Goal: Transaction & Acquisition: Book appointment/travel/reservation

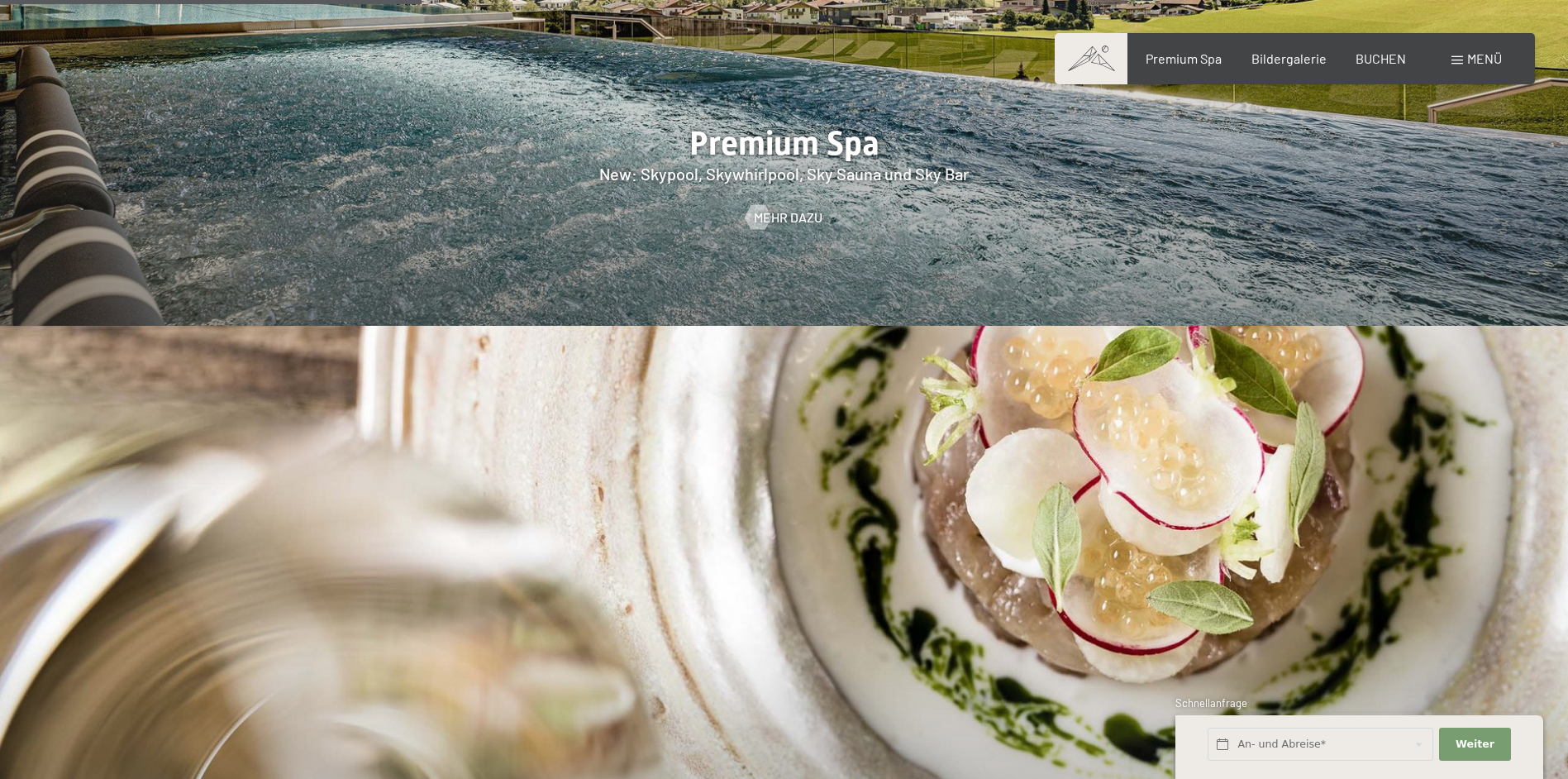
scroll to position [2646, 0]
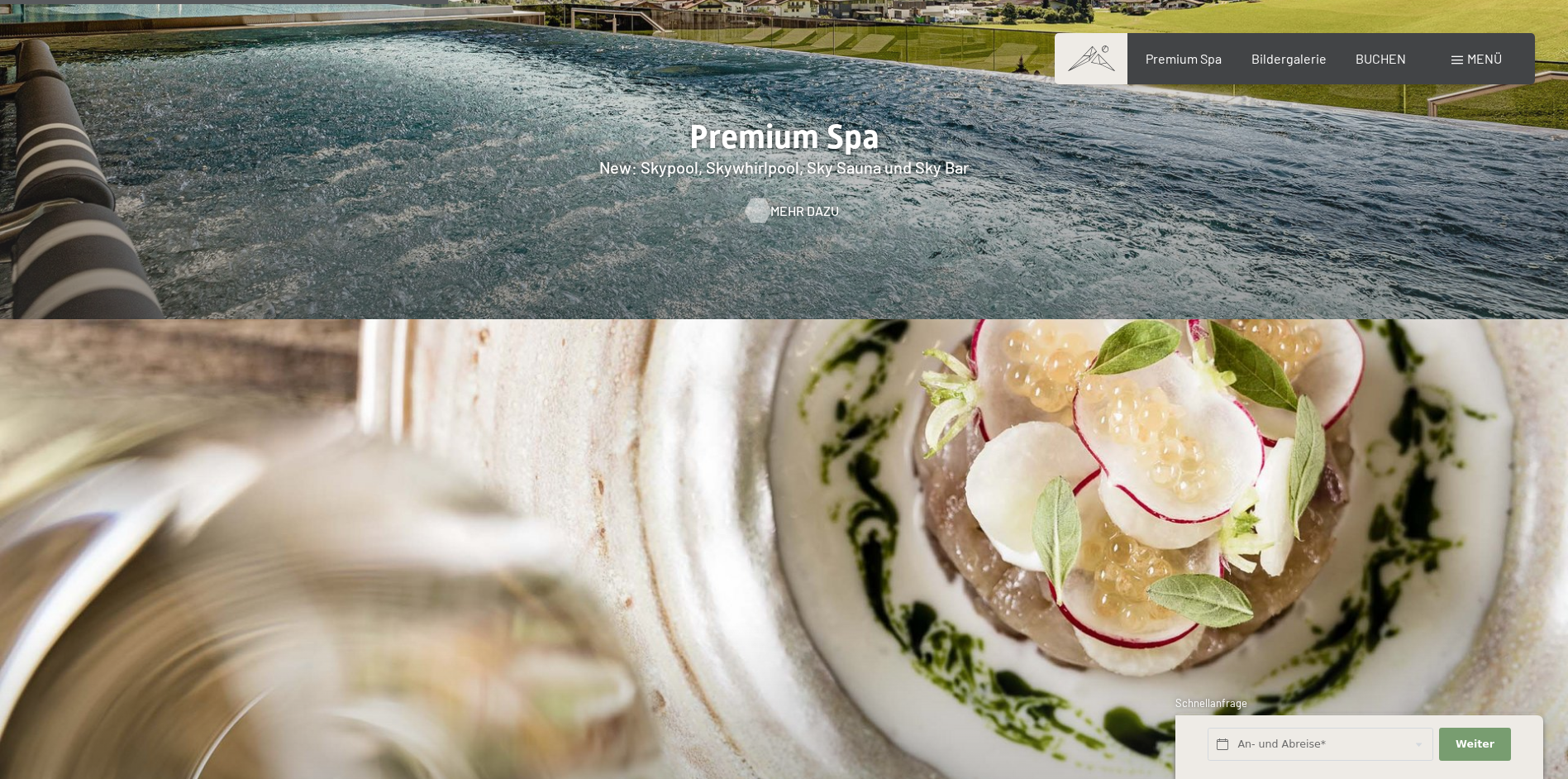
click at [776, 201] on span "Mehr dazu" at bounding box center [805, 210] width 69 height 18
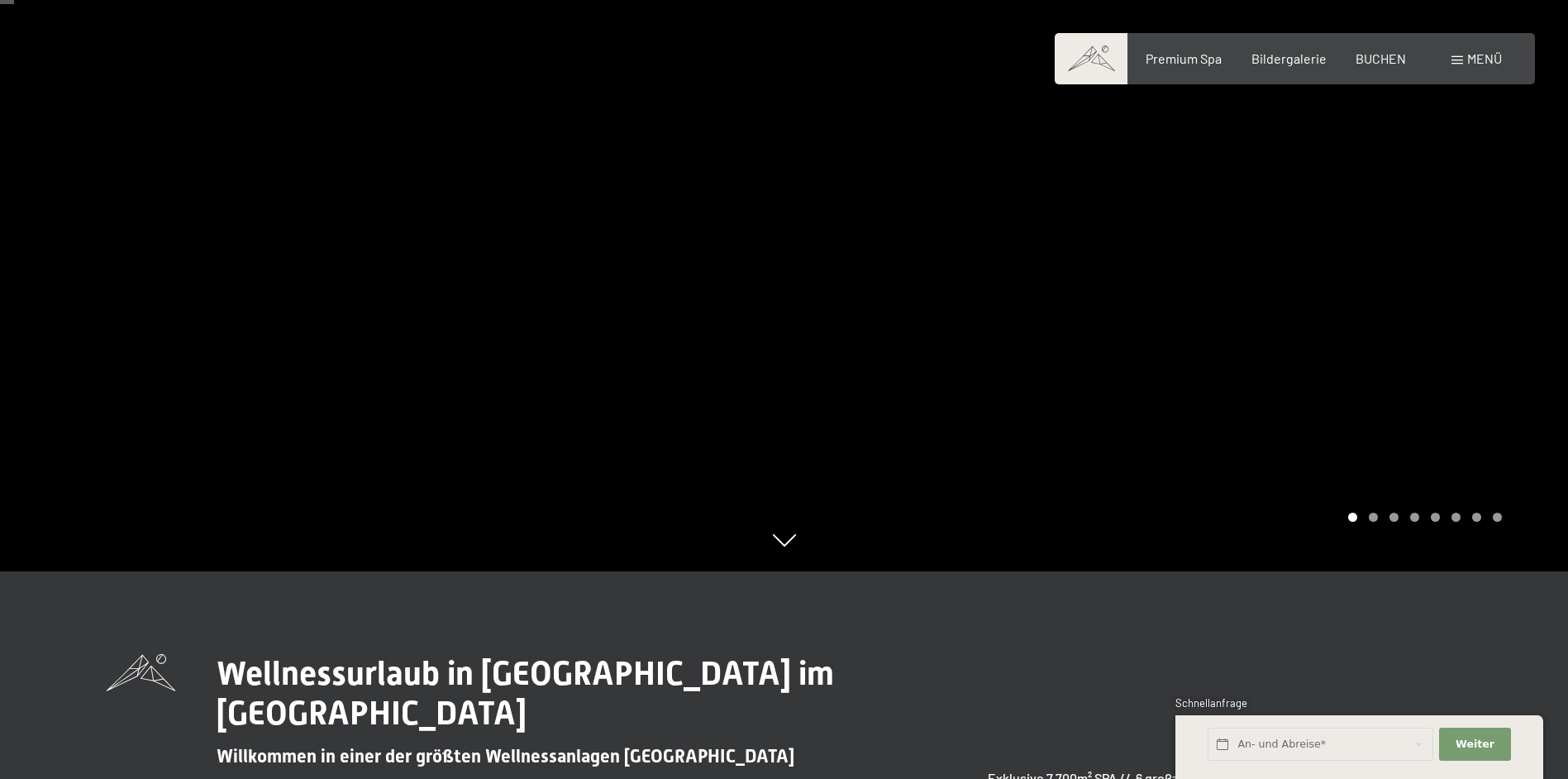
scroll to position [82, 0]
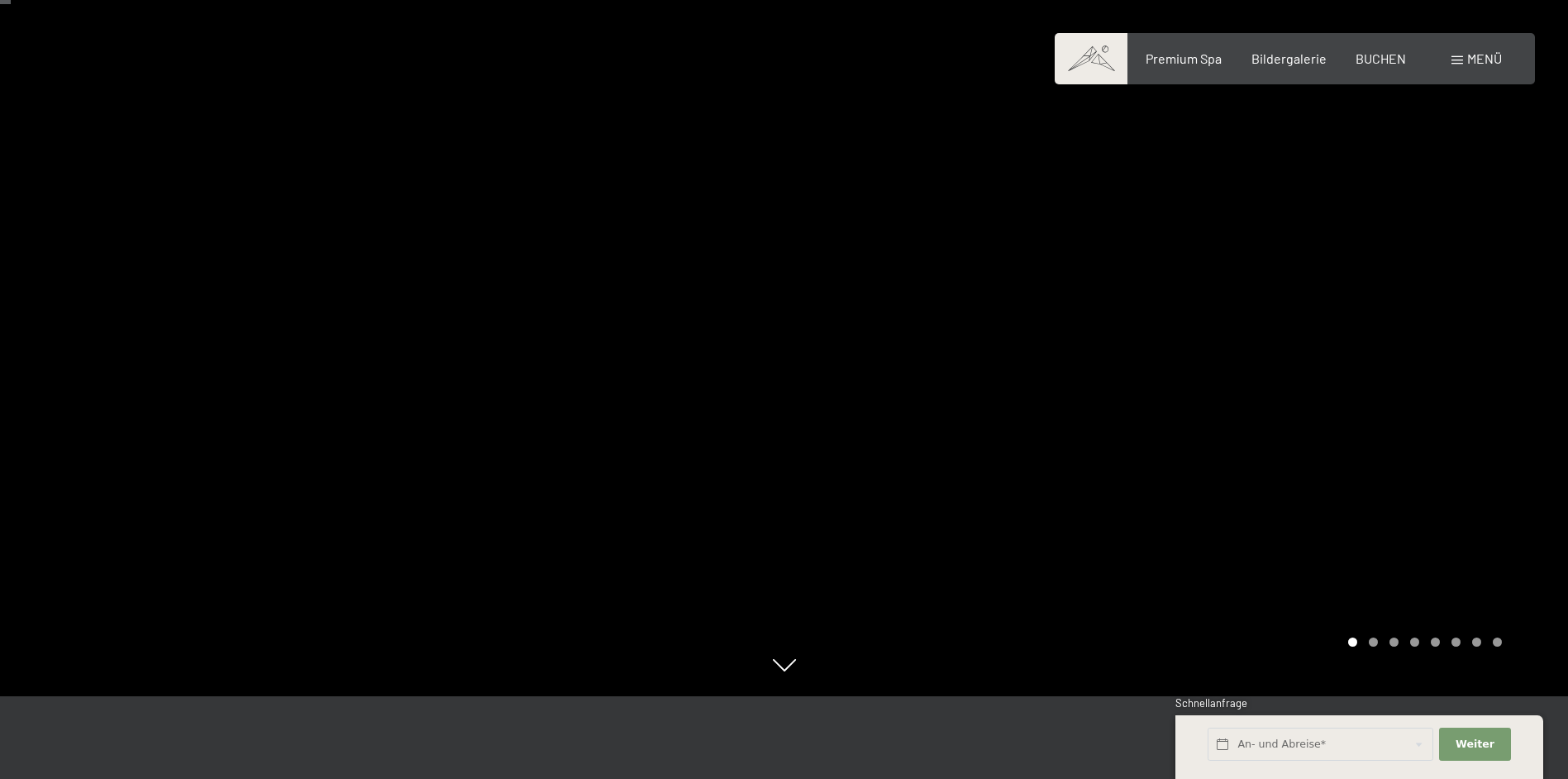
click at [972, 431] on div at bounding box center [1176, 307] width 784 height 779
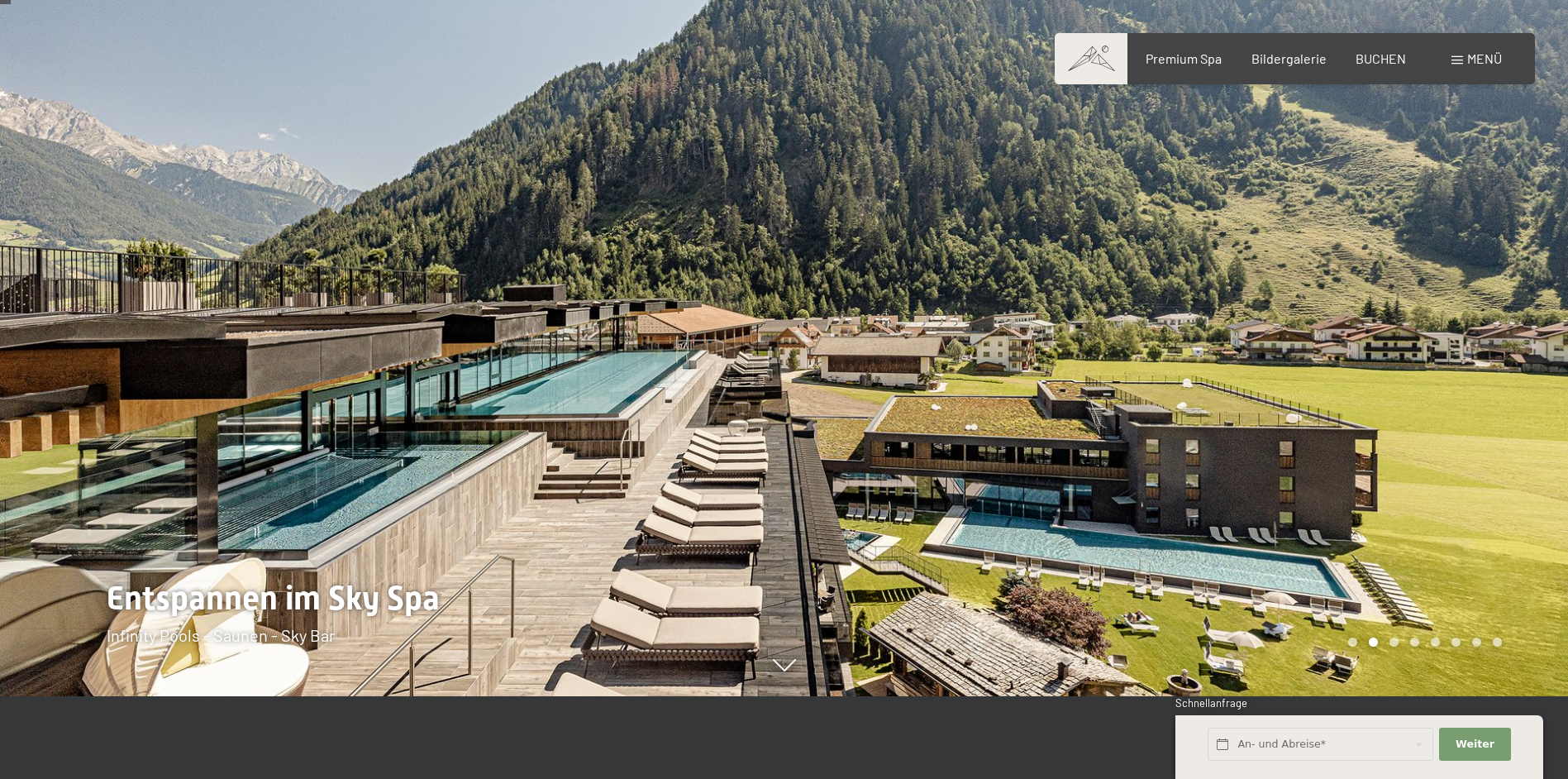
drag, startPoint x: 901, startPoint y: 443, endPoint x: 561, endPoint y: 438, distance: 340.0
click at [575, 697] on div at bounding box center [784, 697] width 1356 height 0
click at [642, 427] on div at bounding box center [392, 307] width 784 height 779
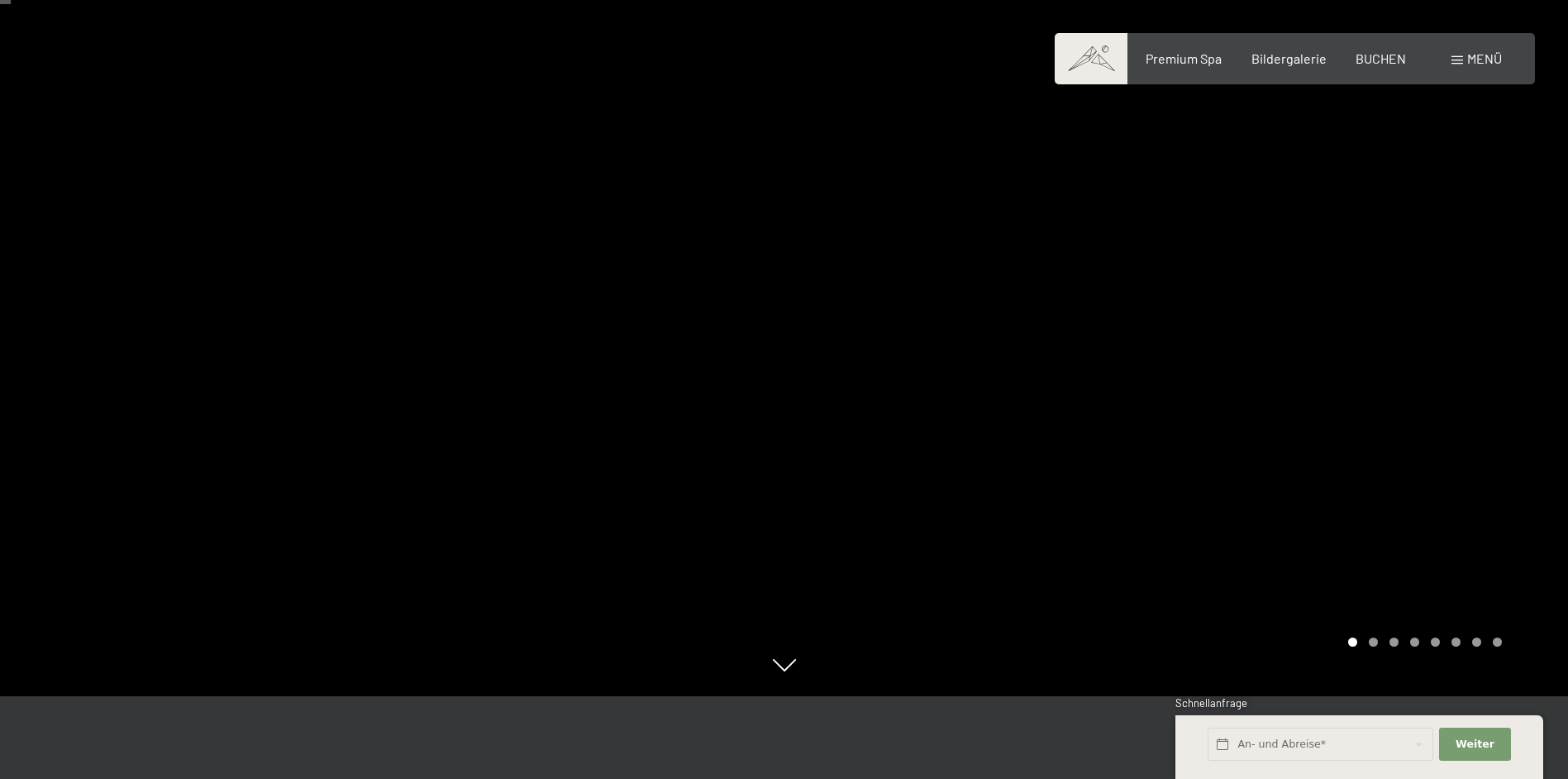
click at [642, 427] on div at bounding box center [392, 307] width 784 height 779
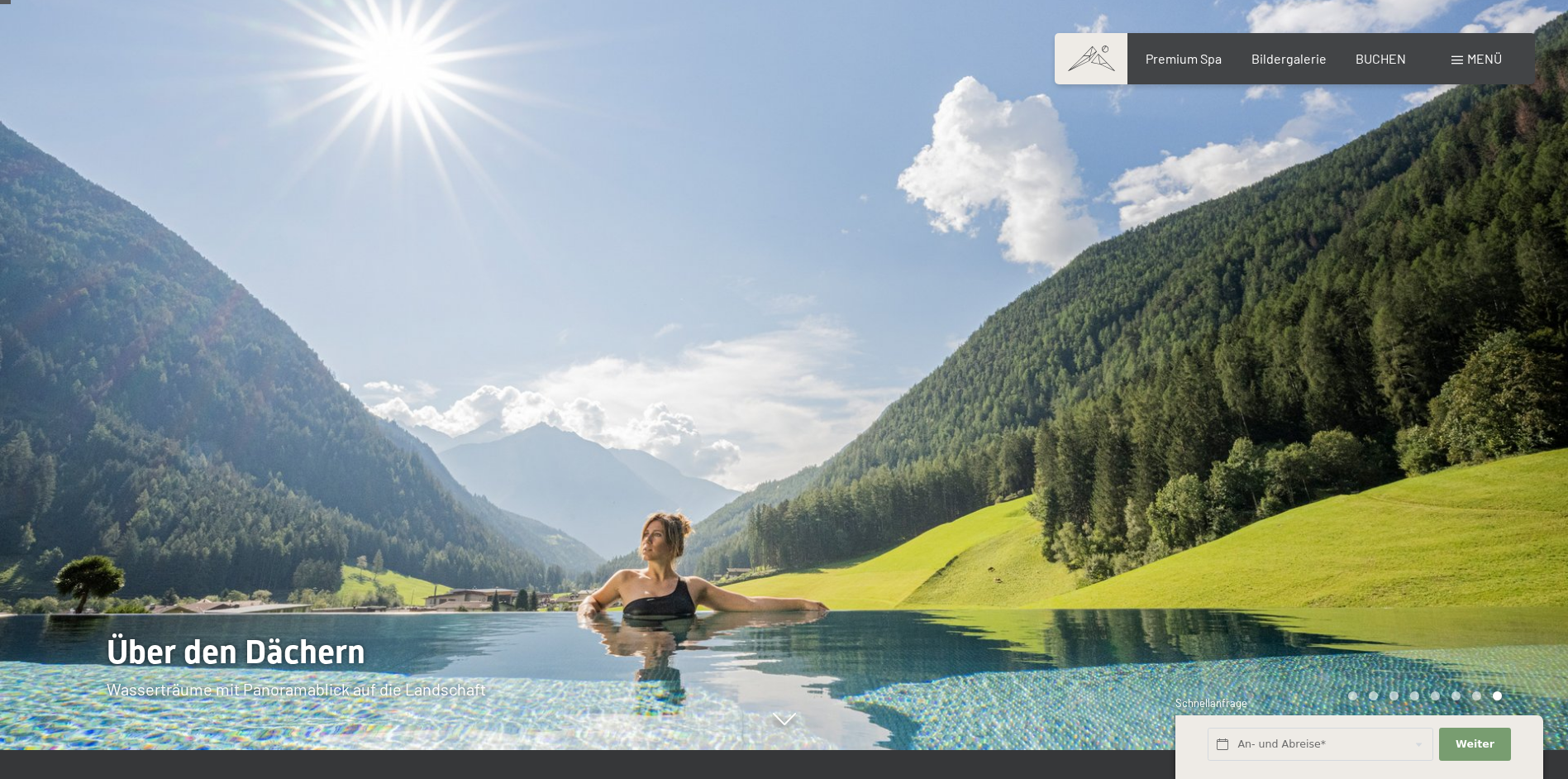
scroll to position [0, 0]
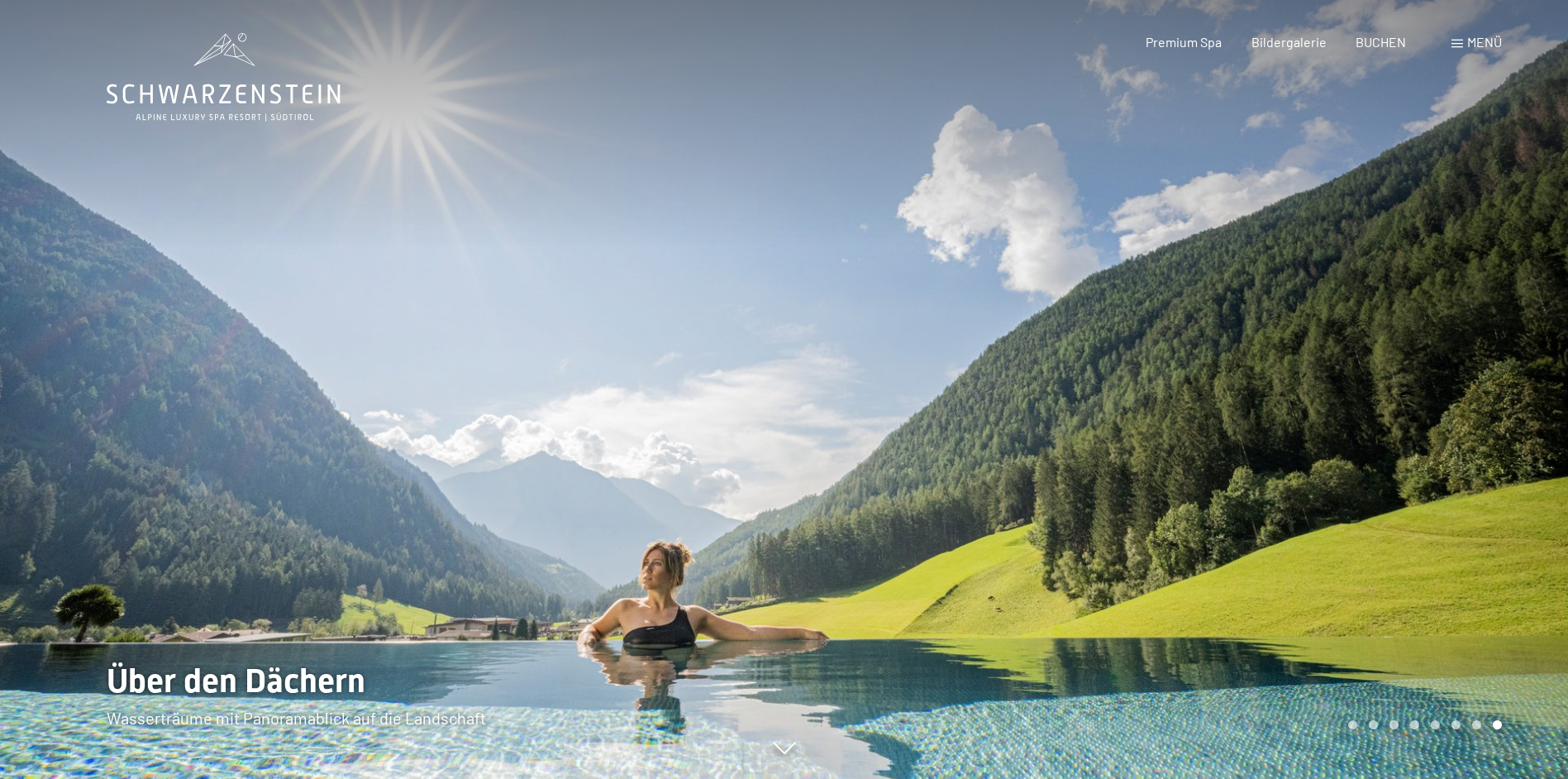
click at [192, 90] on icon at bounding box center [223, 94] width 234 height 20
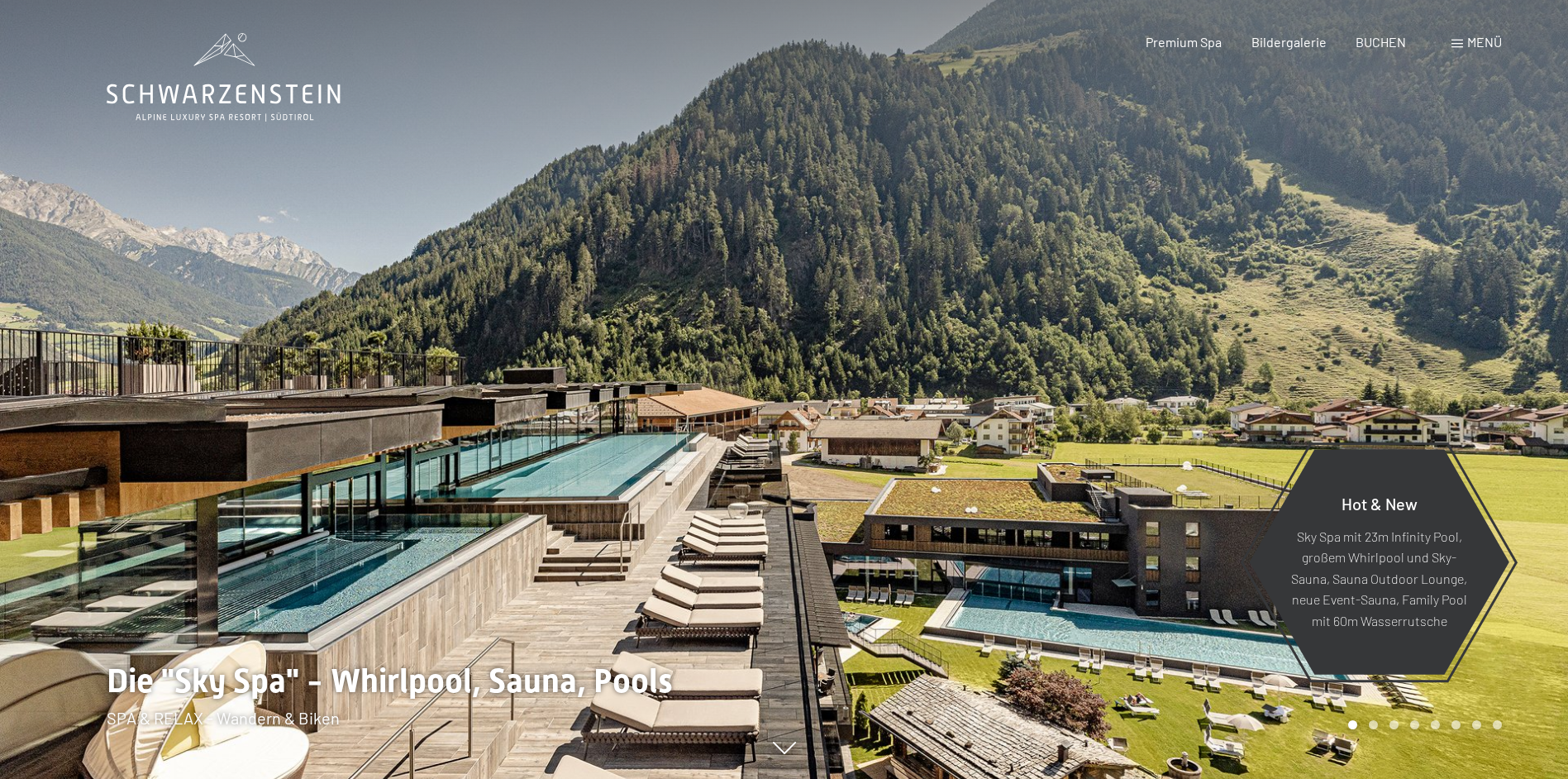
click at [1473, 44] on span "Menü" at bounding box center [1484, 42] width 35 height 16
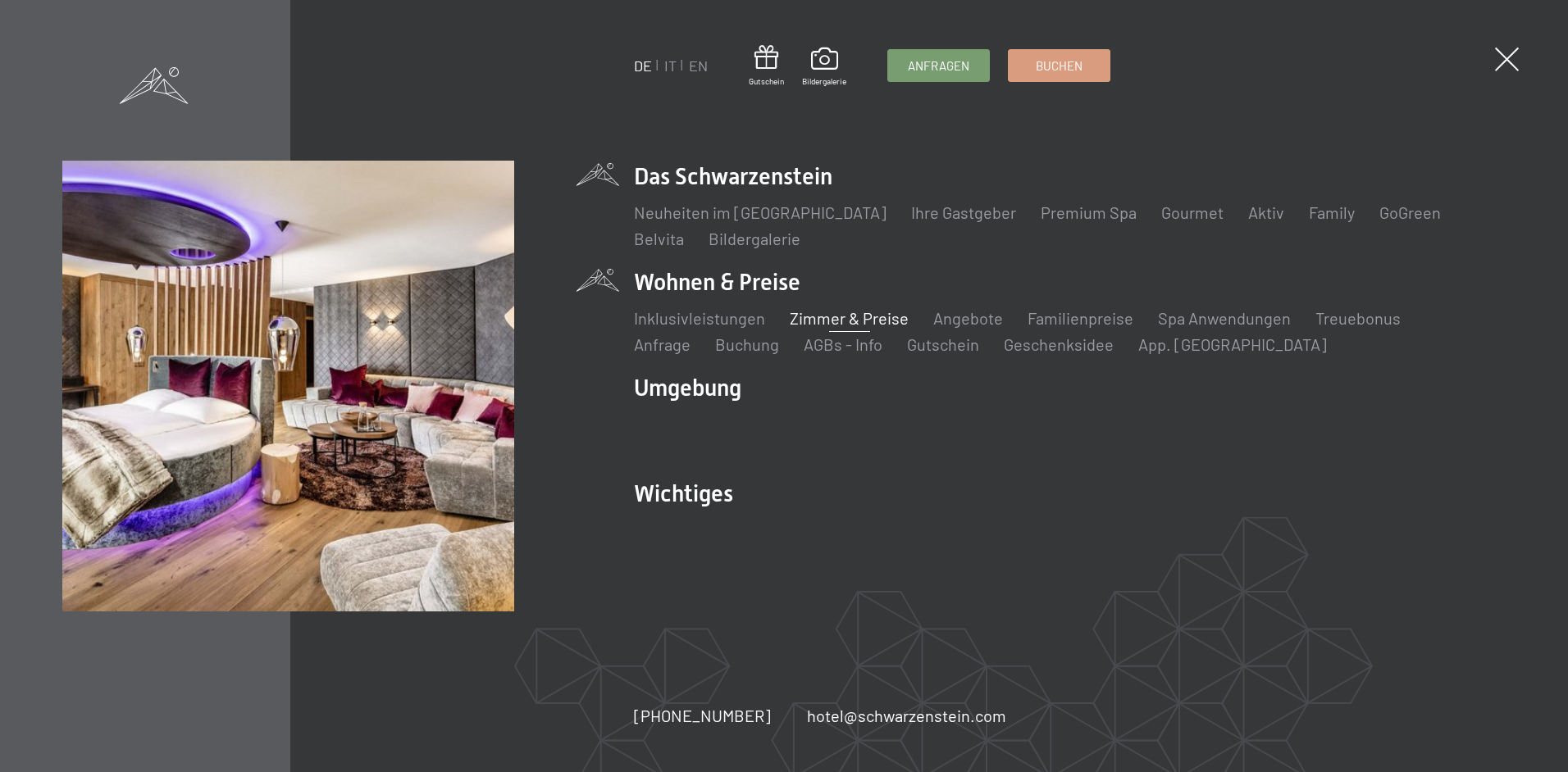
click at [851, 318] on link "Zimmer & Preise" at bounding box center [849, 318] width 119 height 20
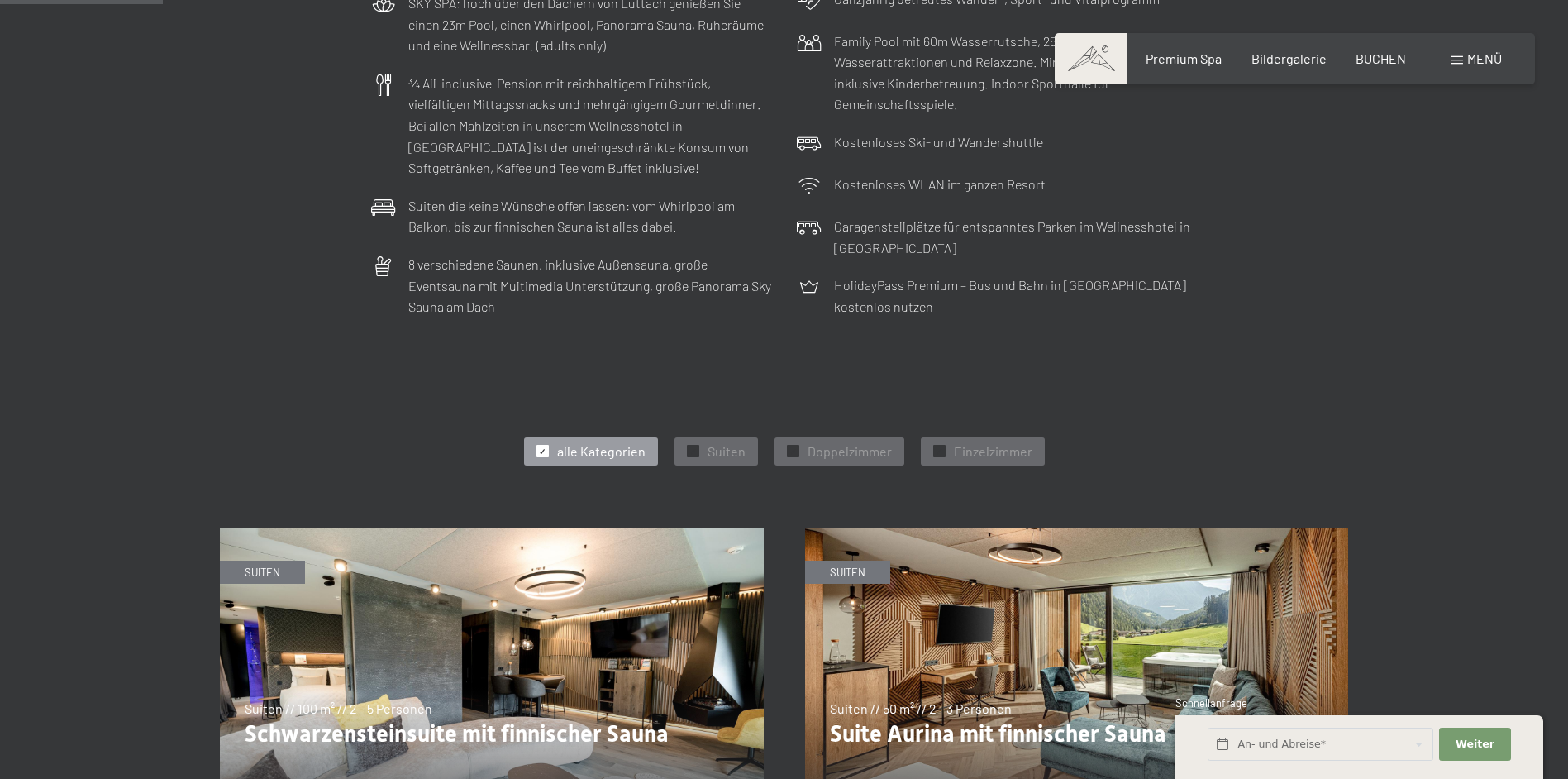
scroll to position [578, 0]
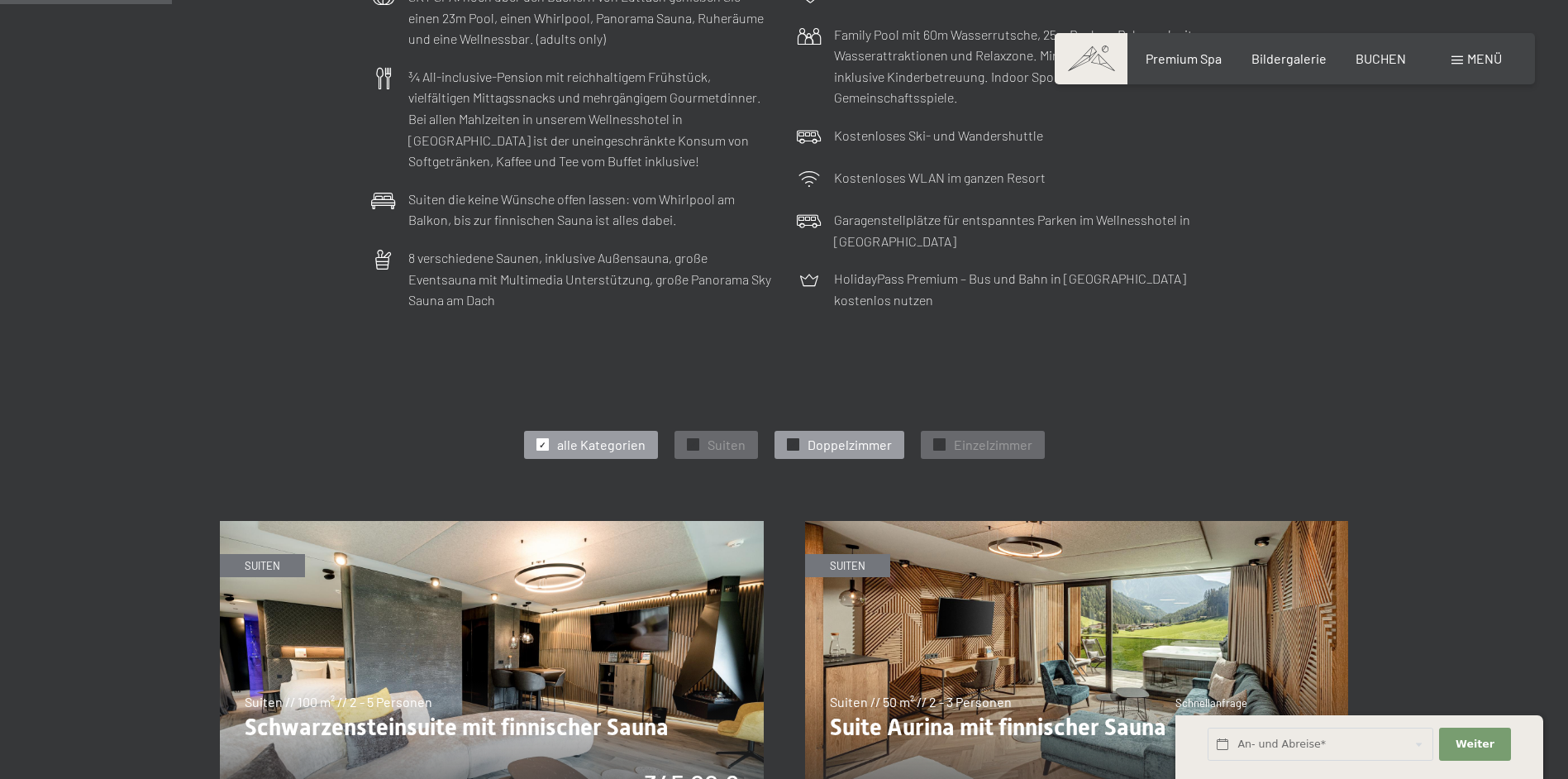
click at [831, 445] on span "Doppelzimmer" at bounding box center [849, 445] width 84 height 18
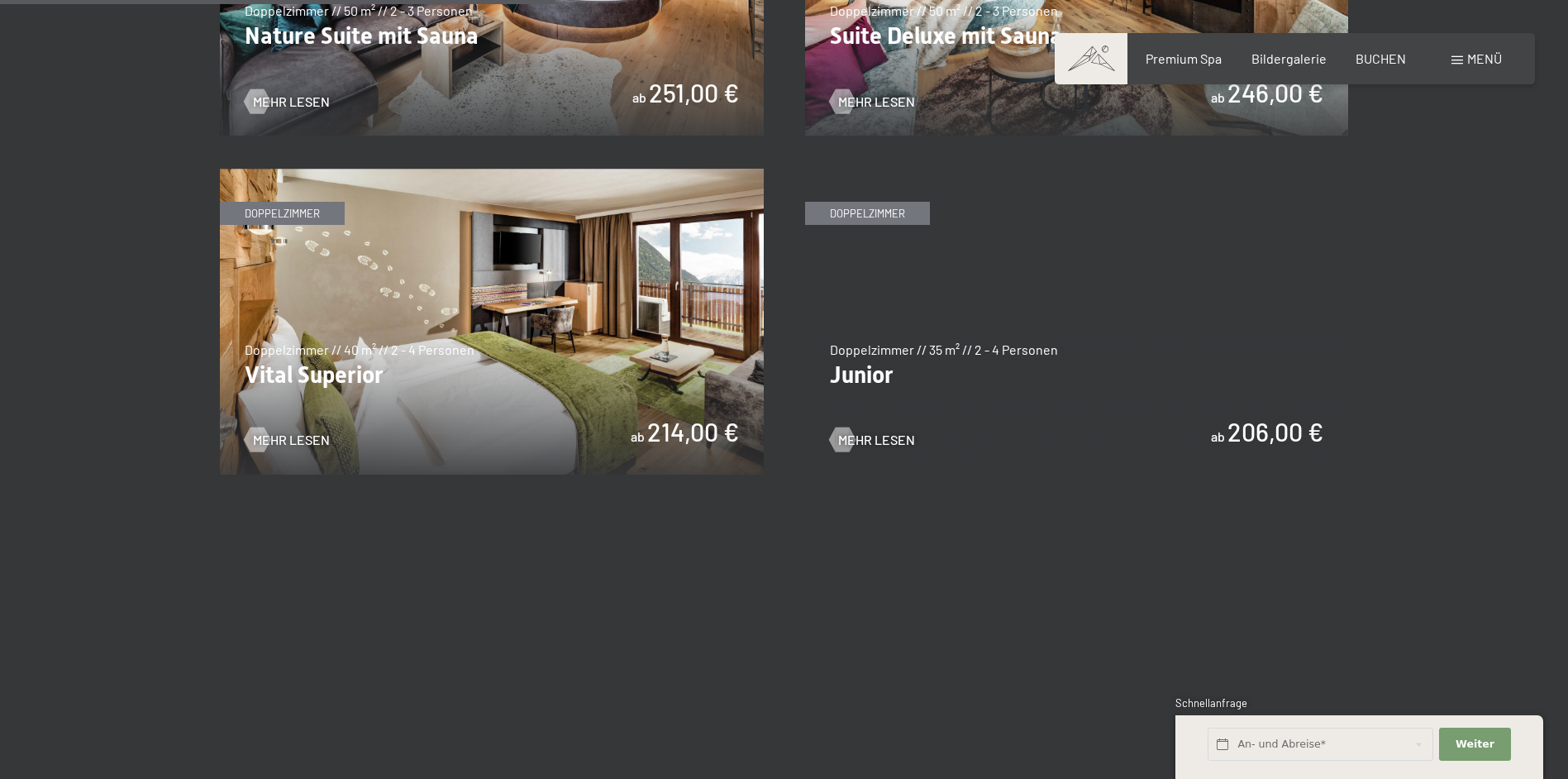
scroll to position [1323, 0]
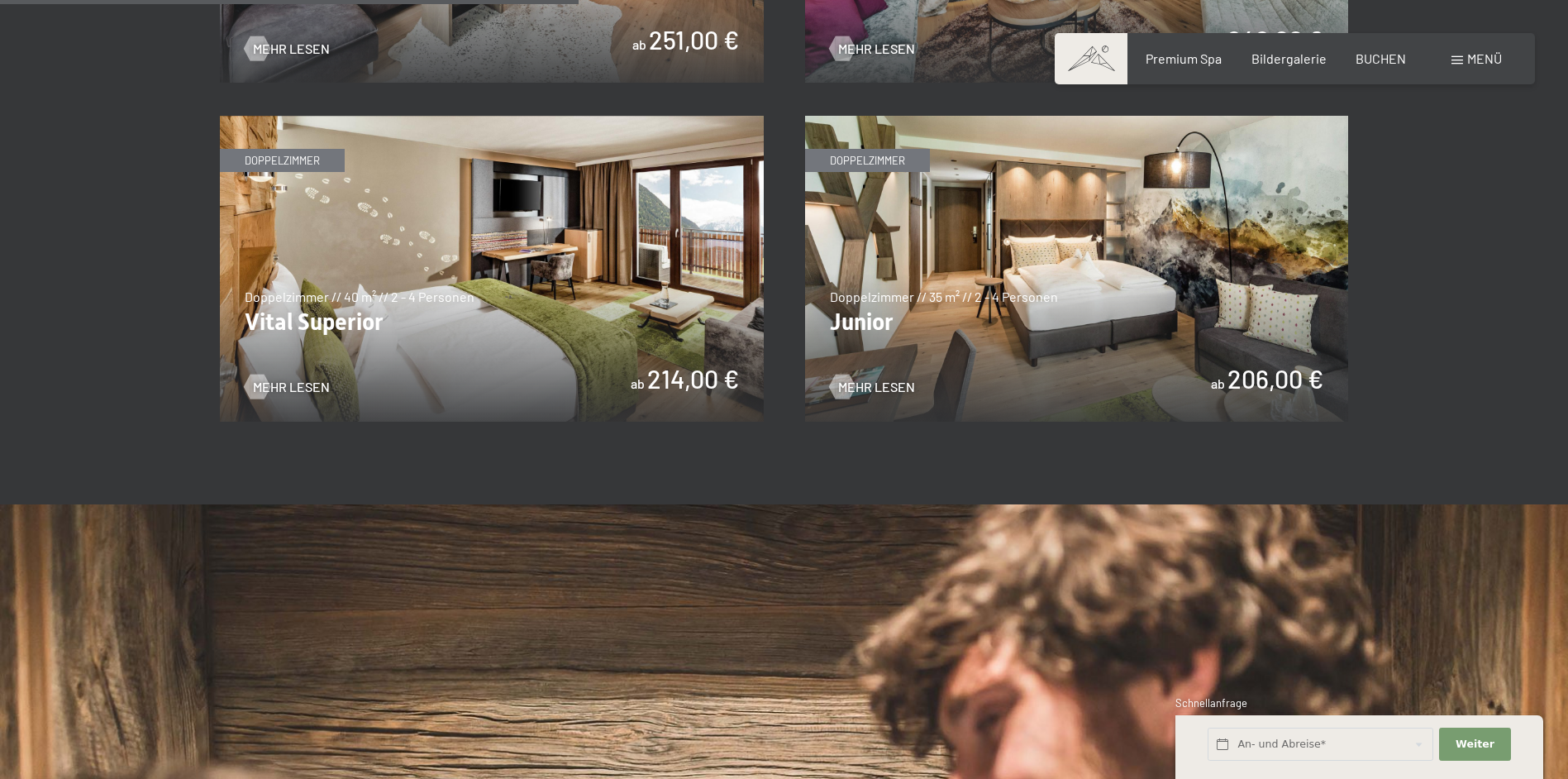
click at [495, 330] on img at bounding box center [492, 269] width 544 height 306
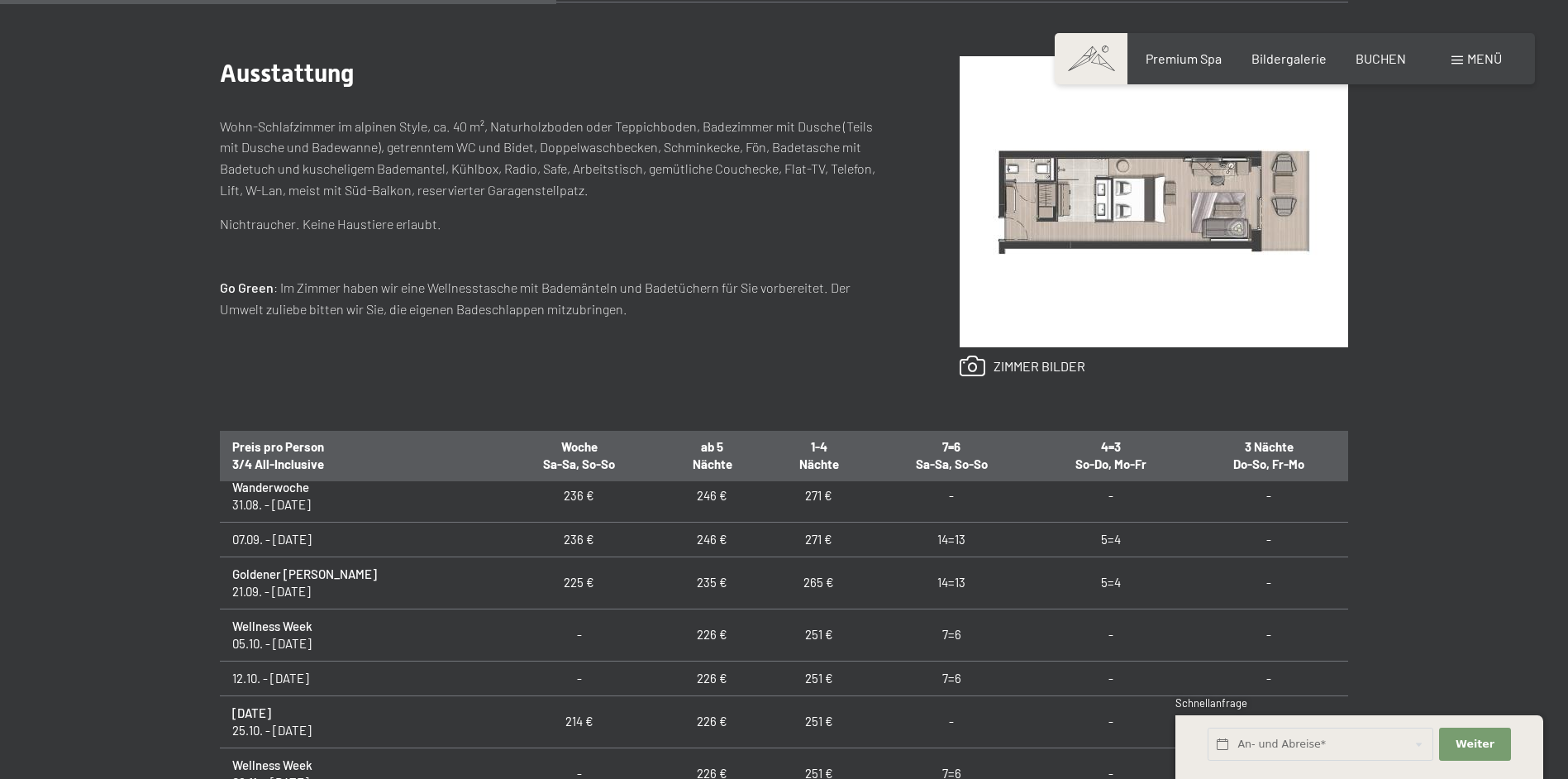
scroll to position [27, 0]
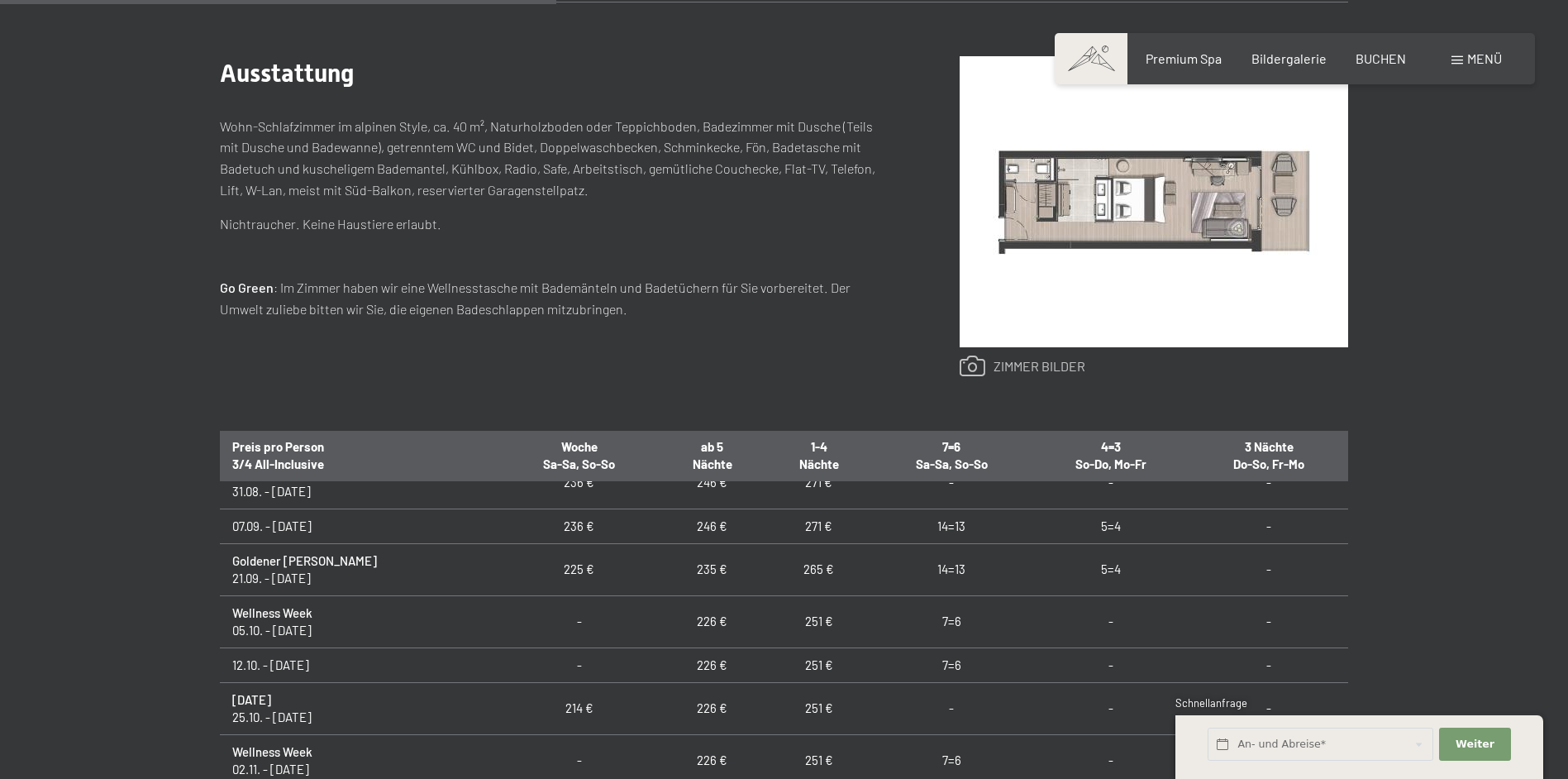
click at [1054, 363] on link at bounding box center [1022, 366] width 125 height 21
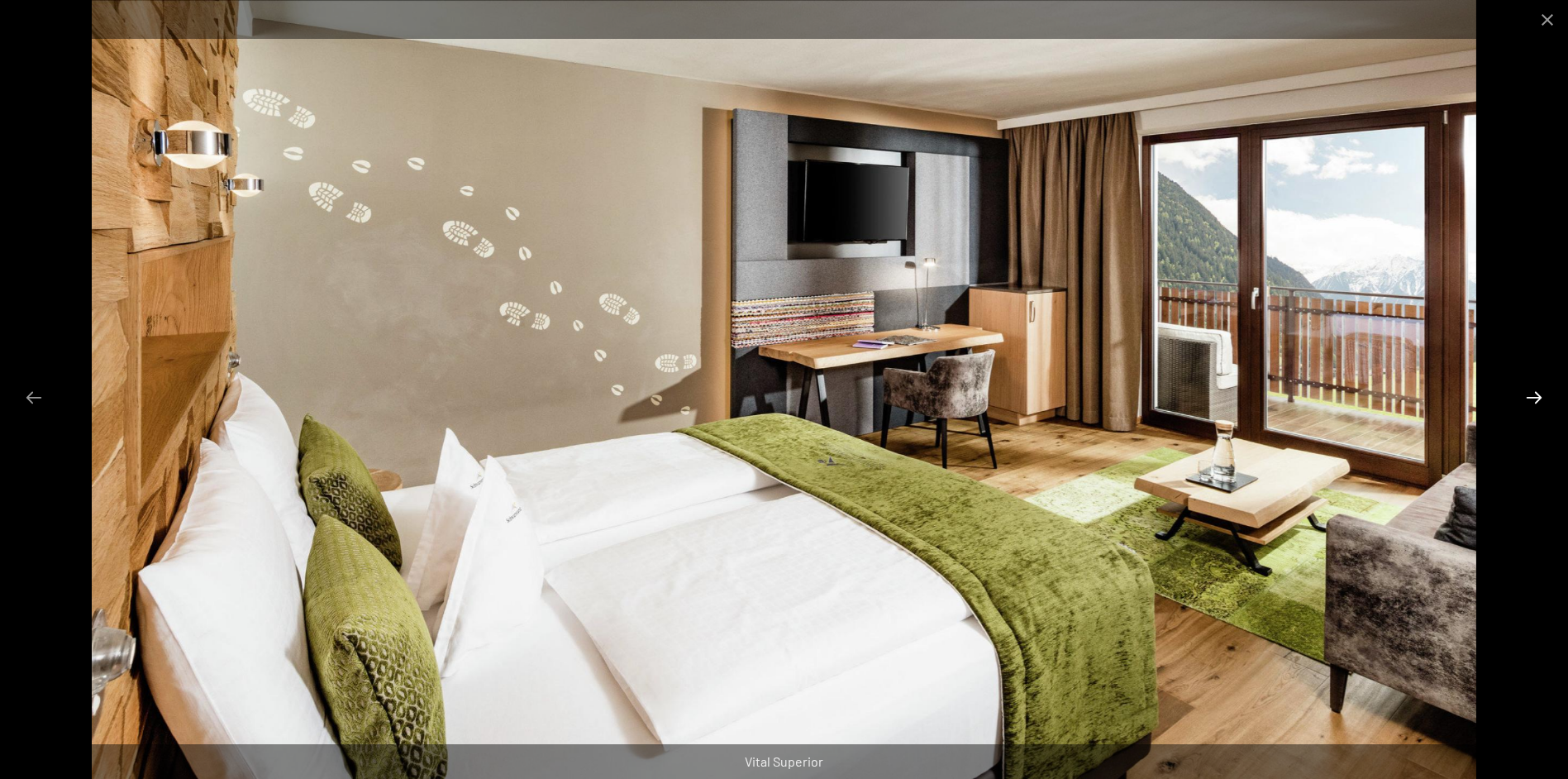
click at [1529, 398] on button "Next slide" at bounding box center [1534, 398] width 35 height 32
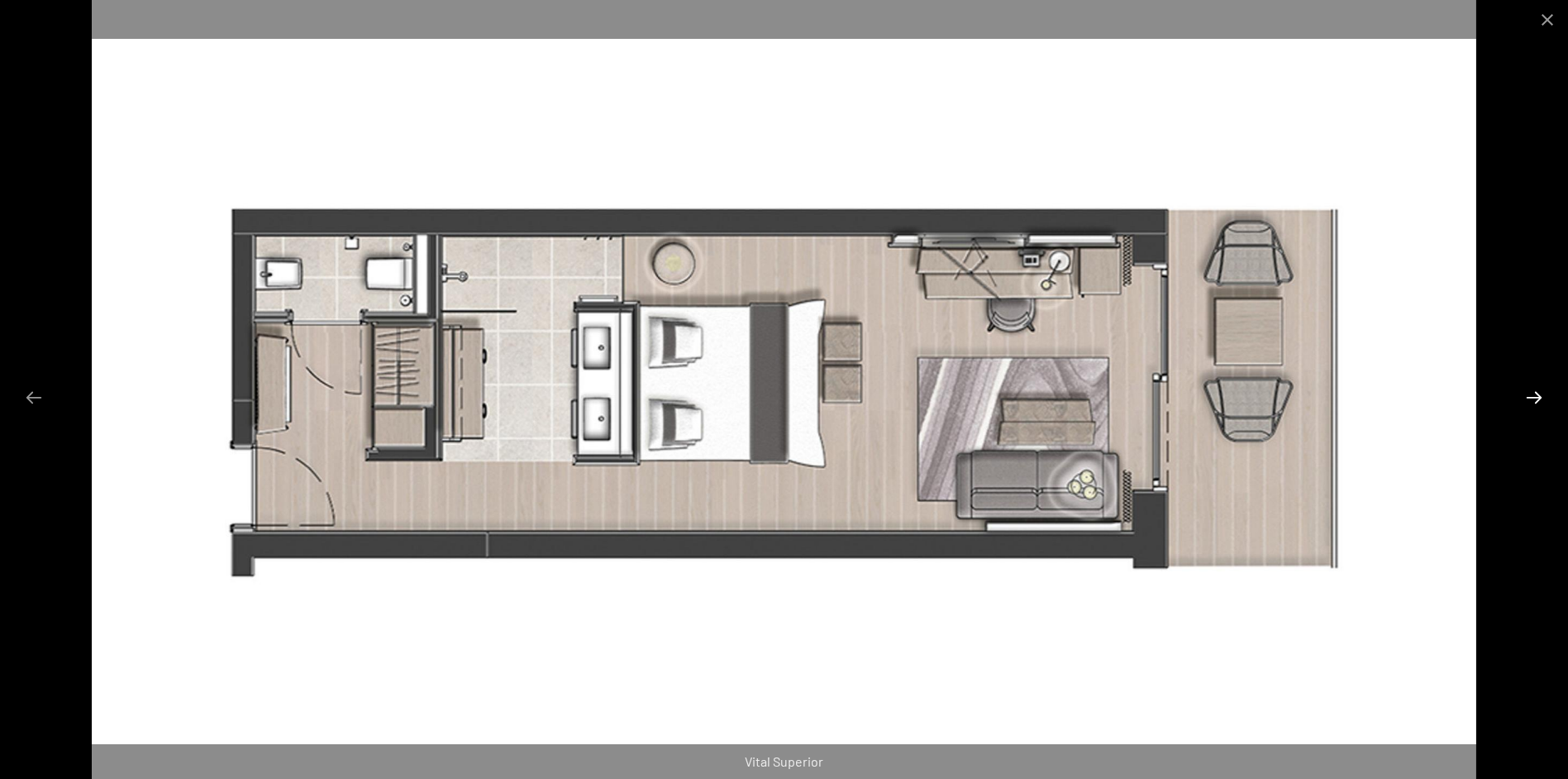
click at [1529, 398] on button "Next slide" at bounding box center [1534, 398] width 35 height 32
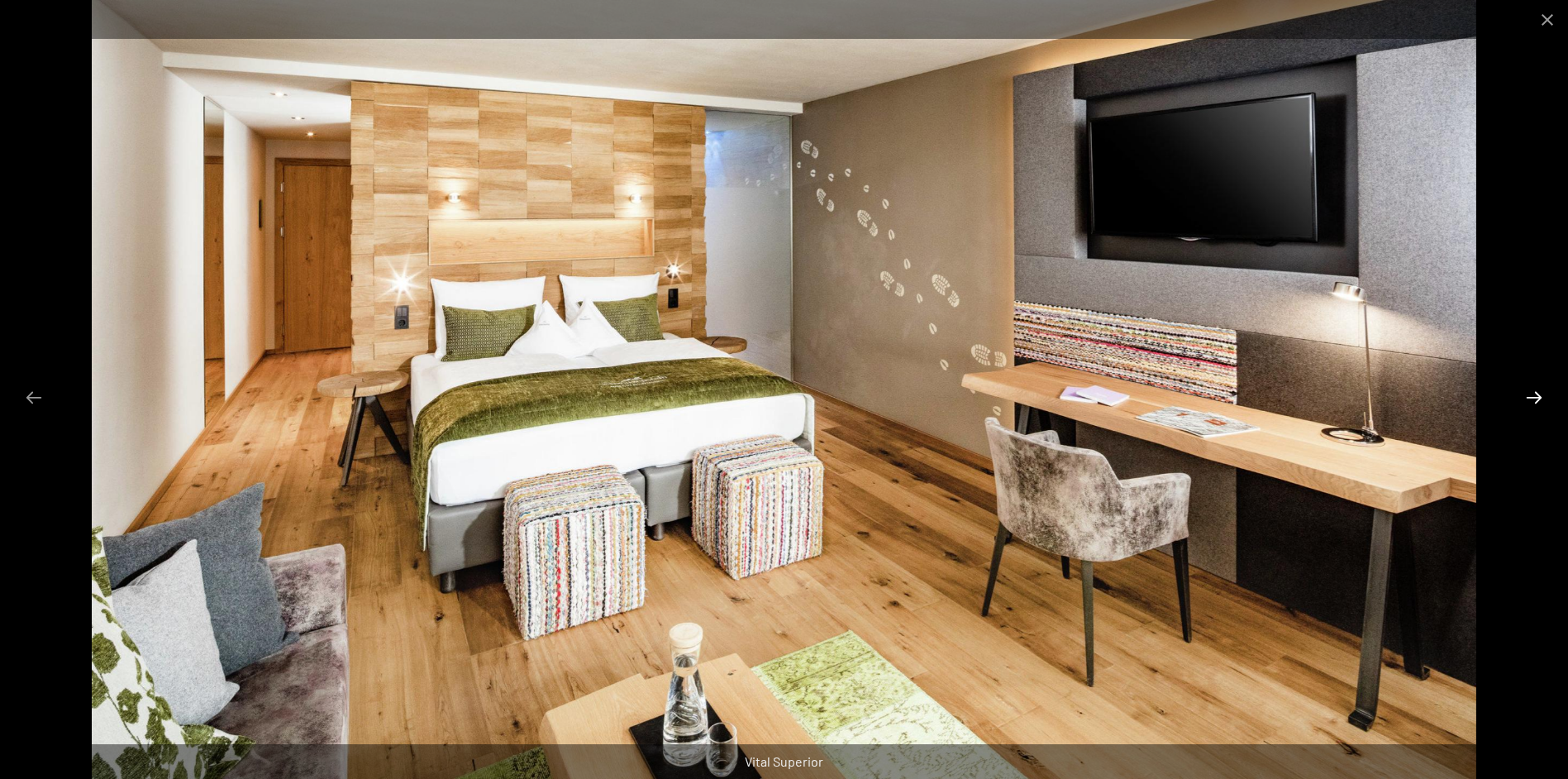
click at [1529, 398] on button "Next slide" at bounding box center [1534, 398] width 35 height 32
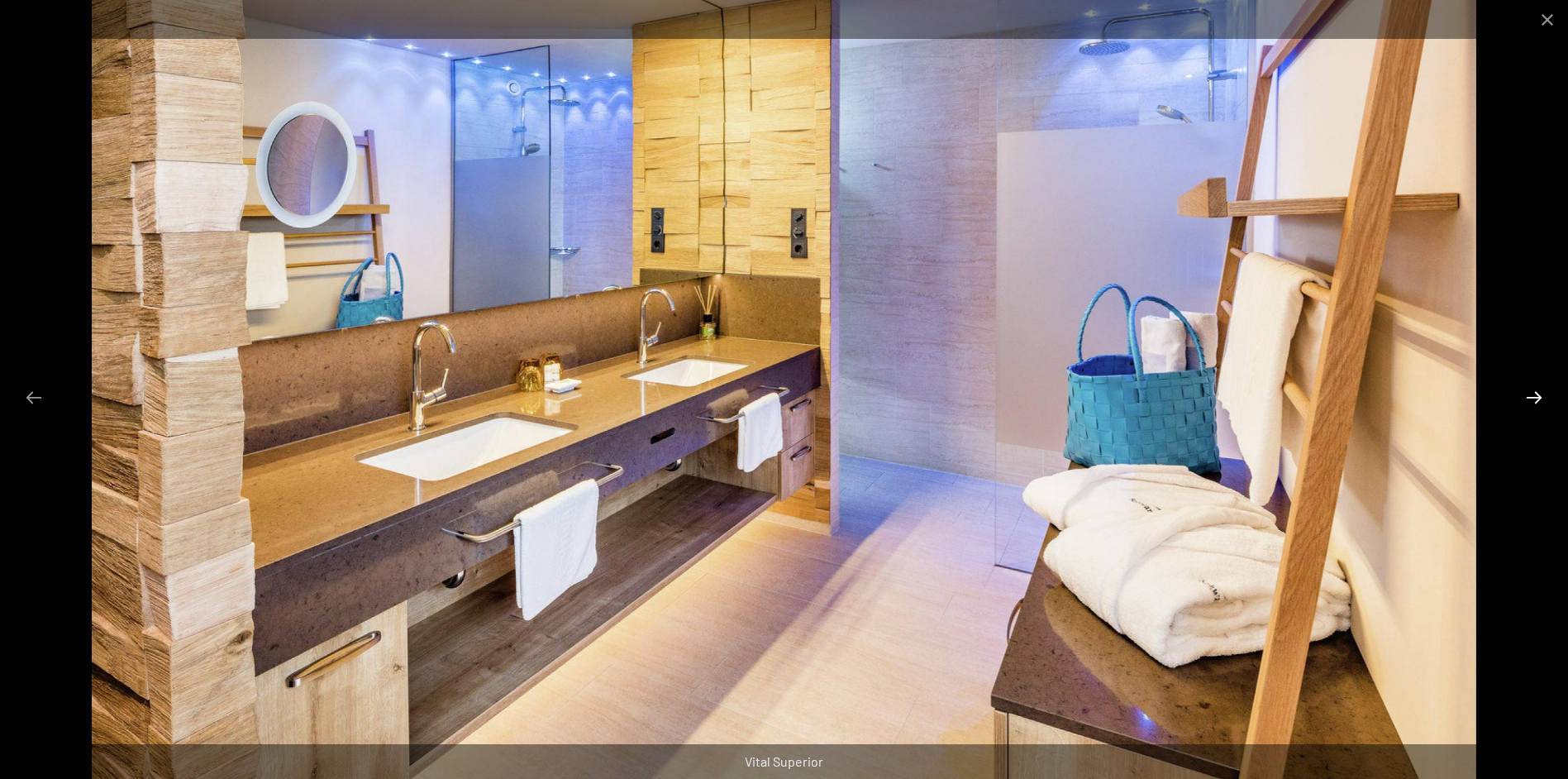
click at [1529, 398] on button "Next slide" at bounding box center [1534, 398] width 35 height 32
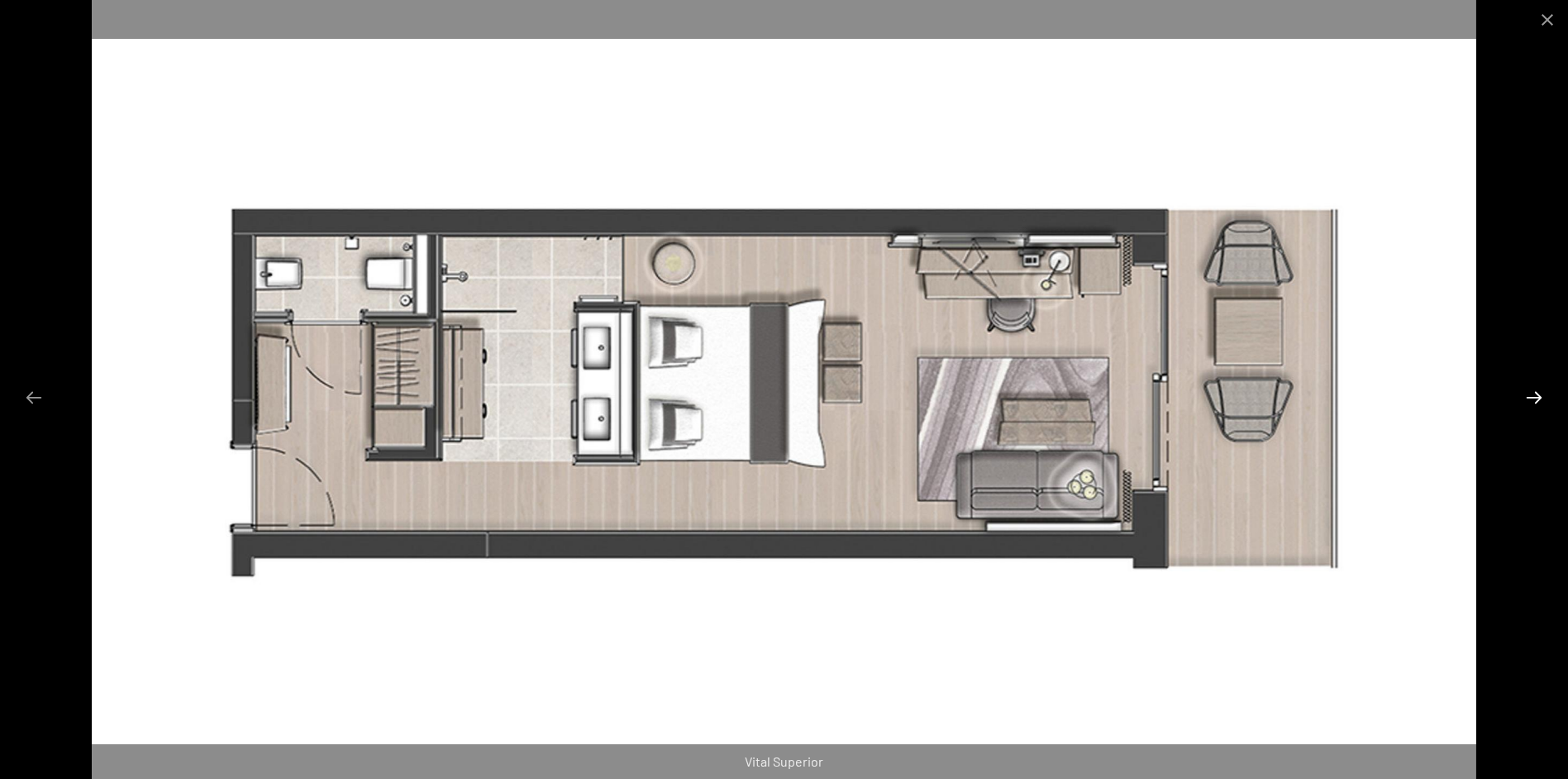
click at [1529, 398] on button "Next slide" at bounding box center [1534, 398] width 35 height 32
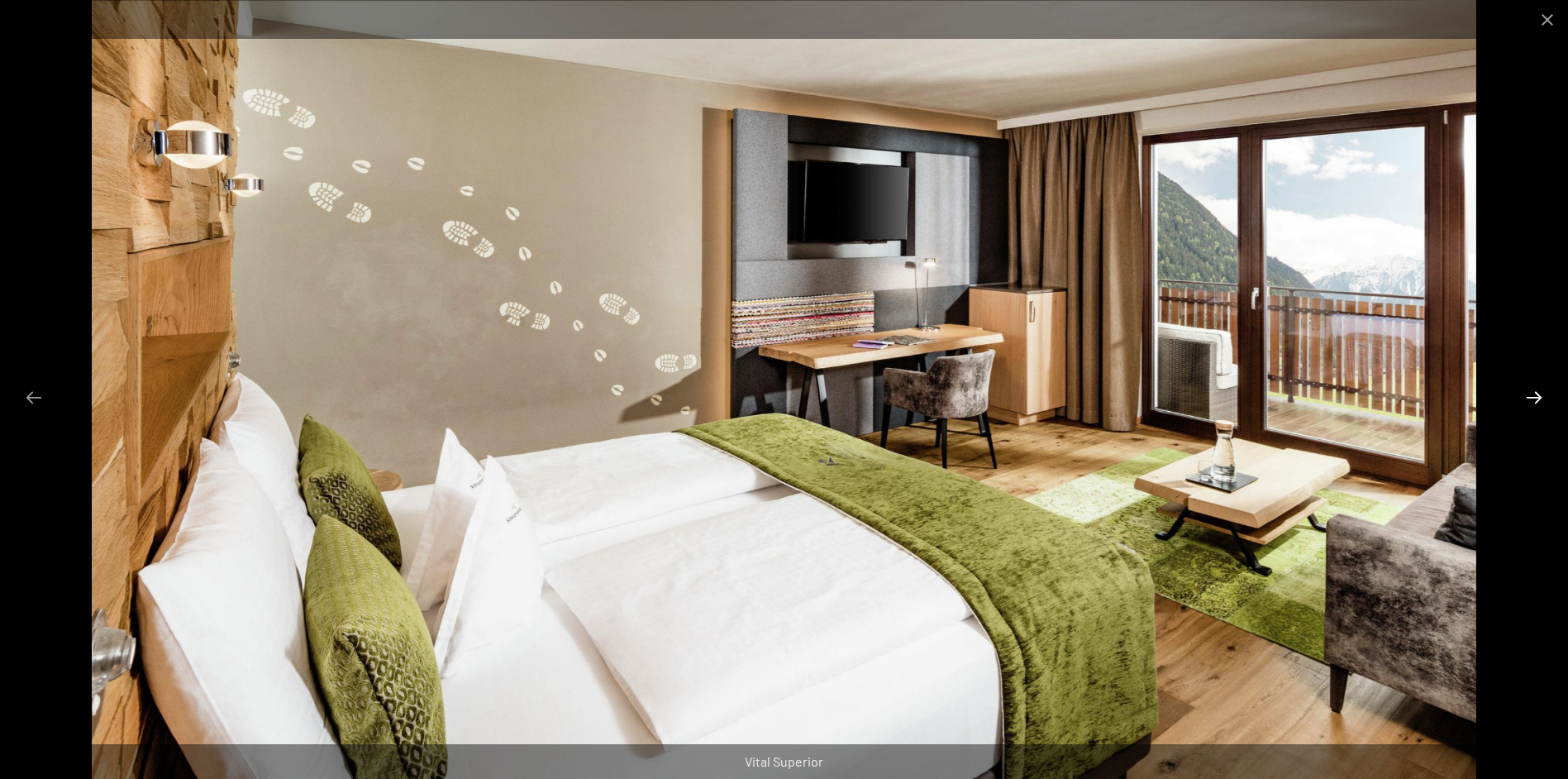
click at [1529, 398] on button "Next slide" at bounding box center [1534, 398] width 35 height 32
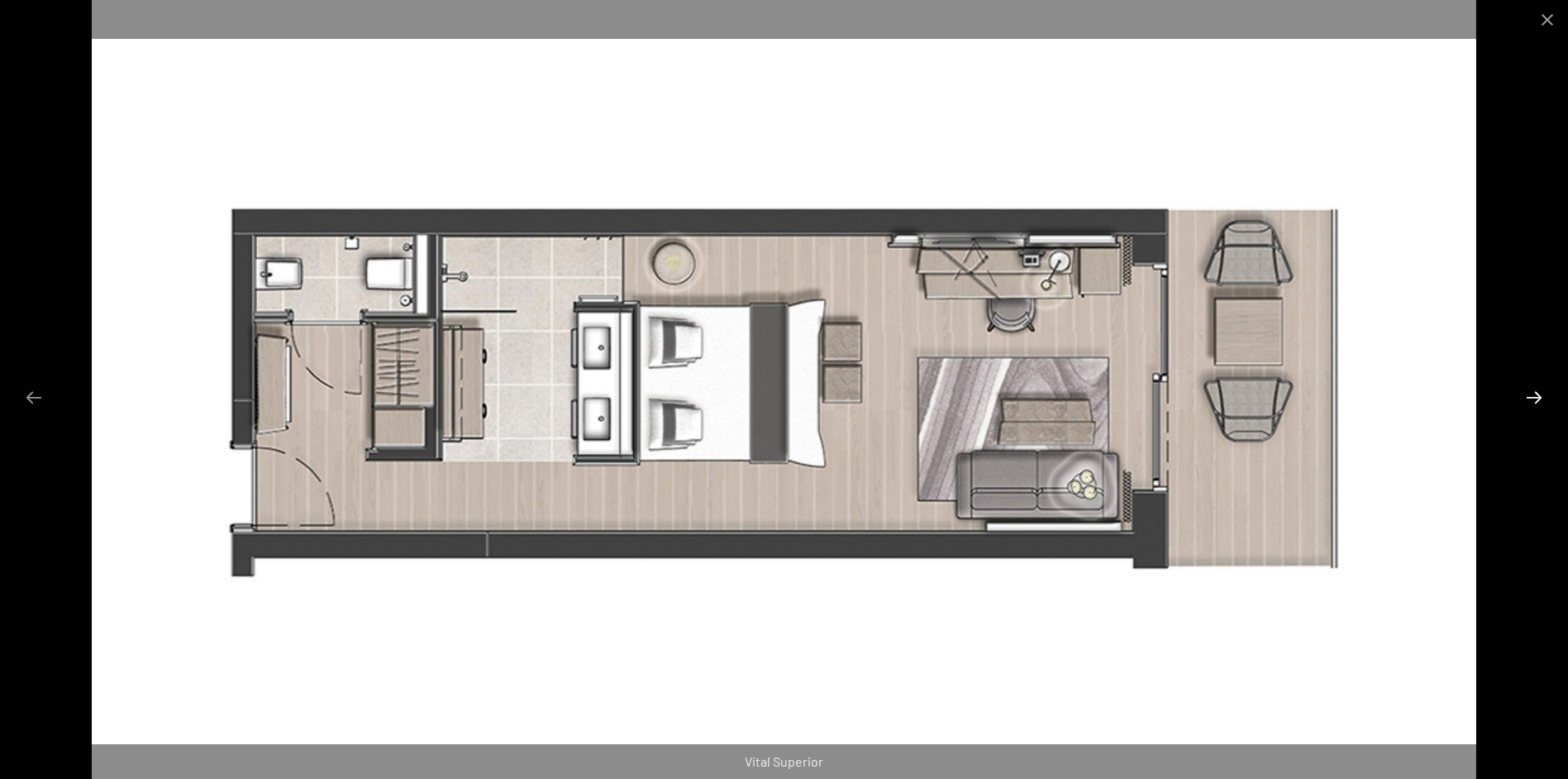
click at [1529, 398] on button "Next slide" at bounding box center [1534, 398] width 35 height 32
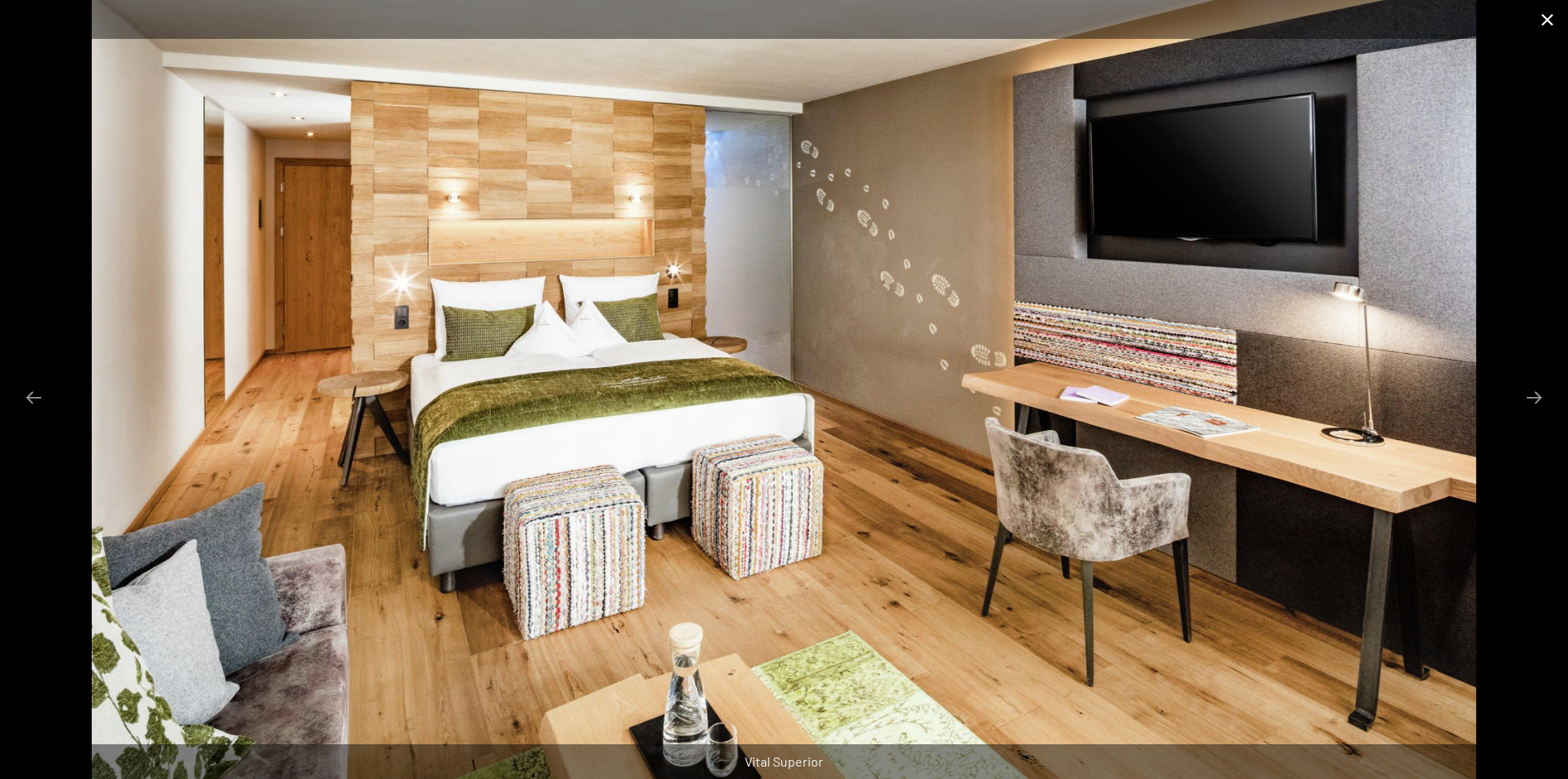
click at [1547, 19] on button "Close gallery" at bounding box center [1547, 19] width 41 height 39
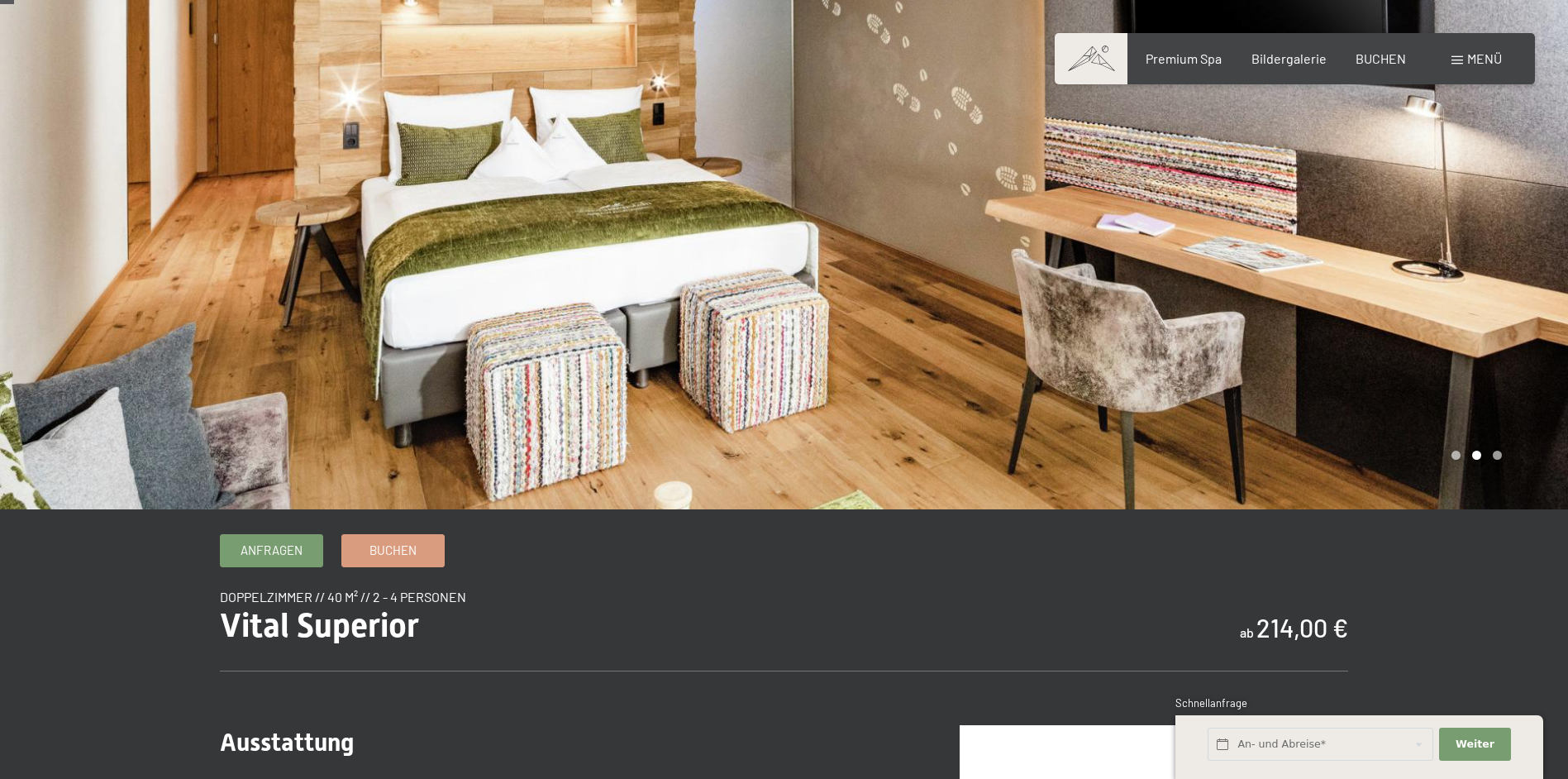
scroll to position [0, 0]
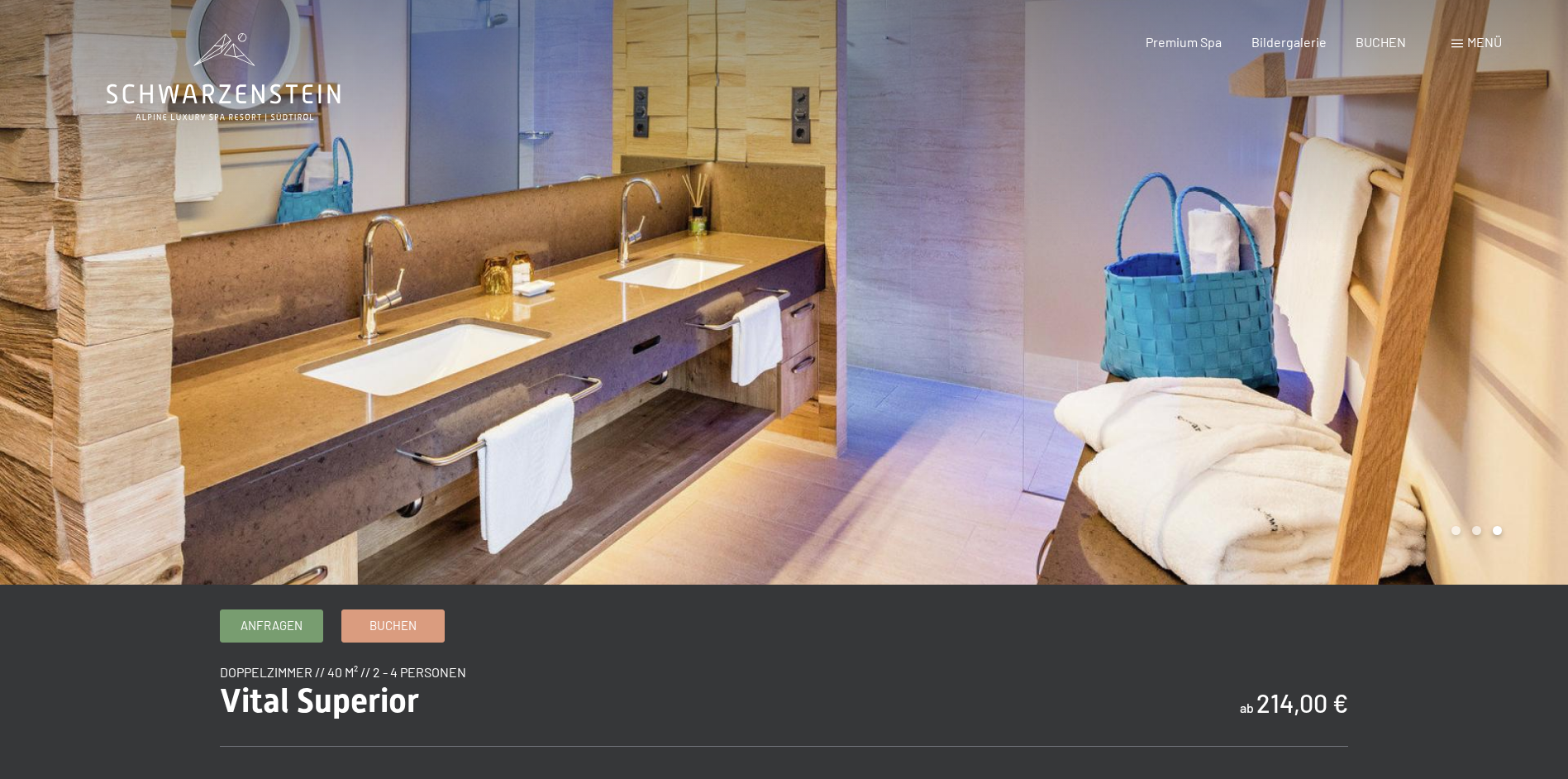
click at [225, 52] on icon at bounding box center [223, 77] width 234 height 89
